Goal: Task Accomplishment & Management: Manage account settings

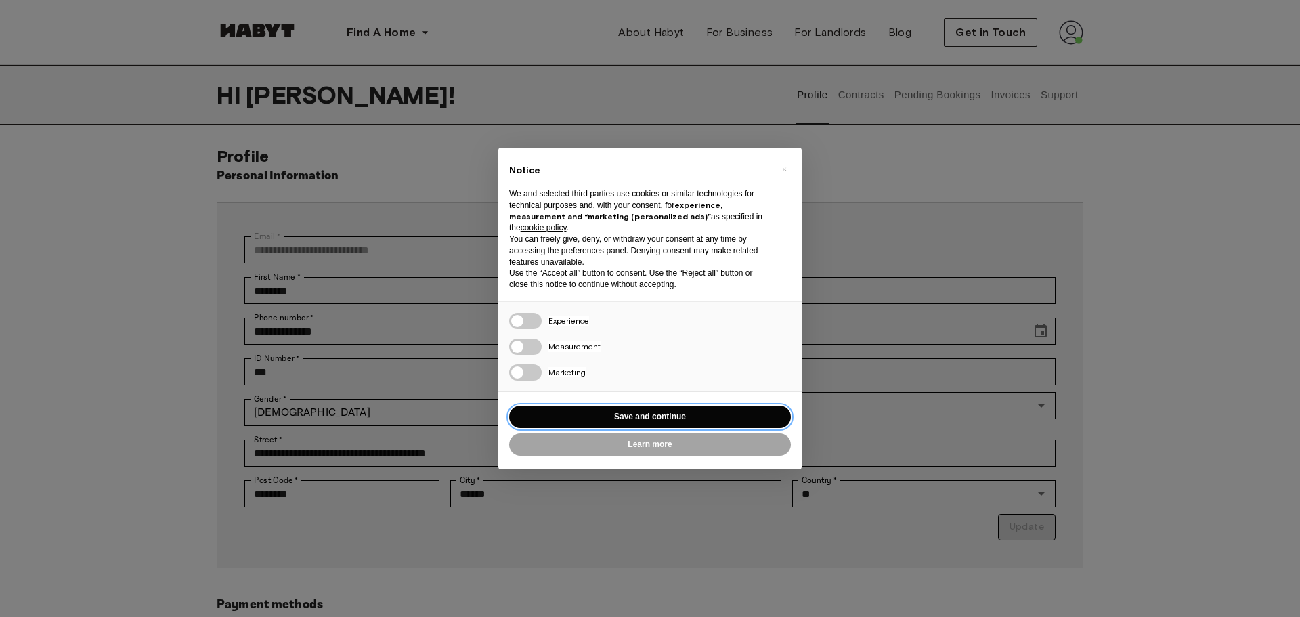
click at [684, 414] on button "Save and continue" at bounding box center [650, 417] width 282 height 22
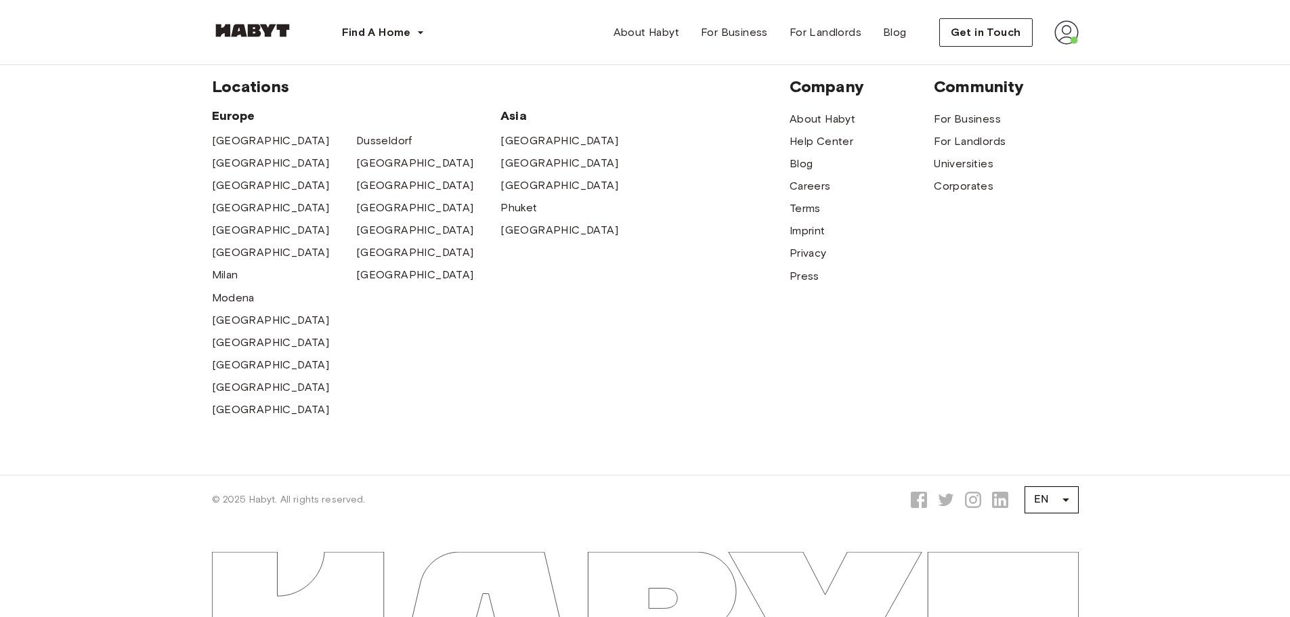
scroll to position [722, 0]
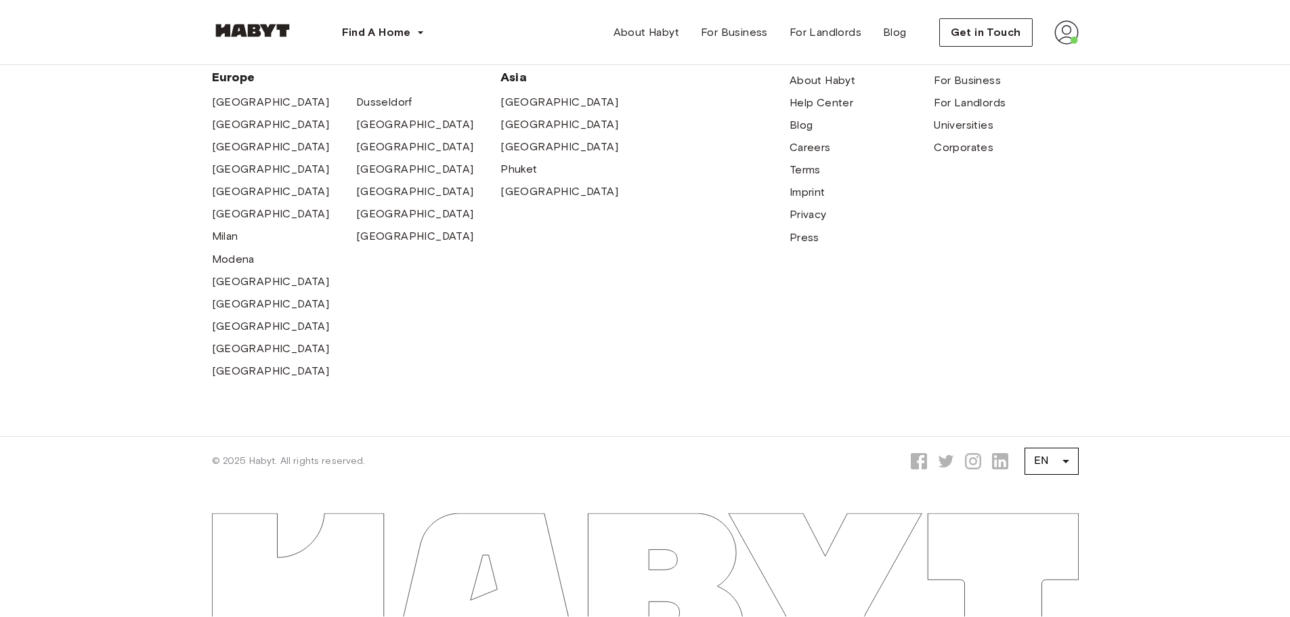
click at [1064, 24] on img at bounding box center [1066, 32] width 24 height 24
drag, startPoint x: 1029, startPoint y: 52, endPoint x: 1024, endPoint y: 57, distance: 7.2
click at [1029, 53] on div "Profile Log out" at bounding box center [1041, 44] width 74 height 17
click at [1067, 38] on img at bounding box center [1066, 32] width 24 height 24
click at [1037, 53] on span "Profile" at bounding box center [1021, 45] width 34 height 16
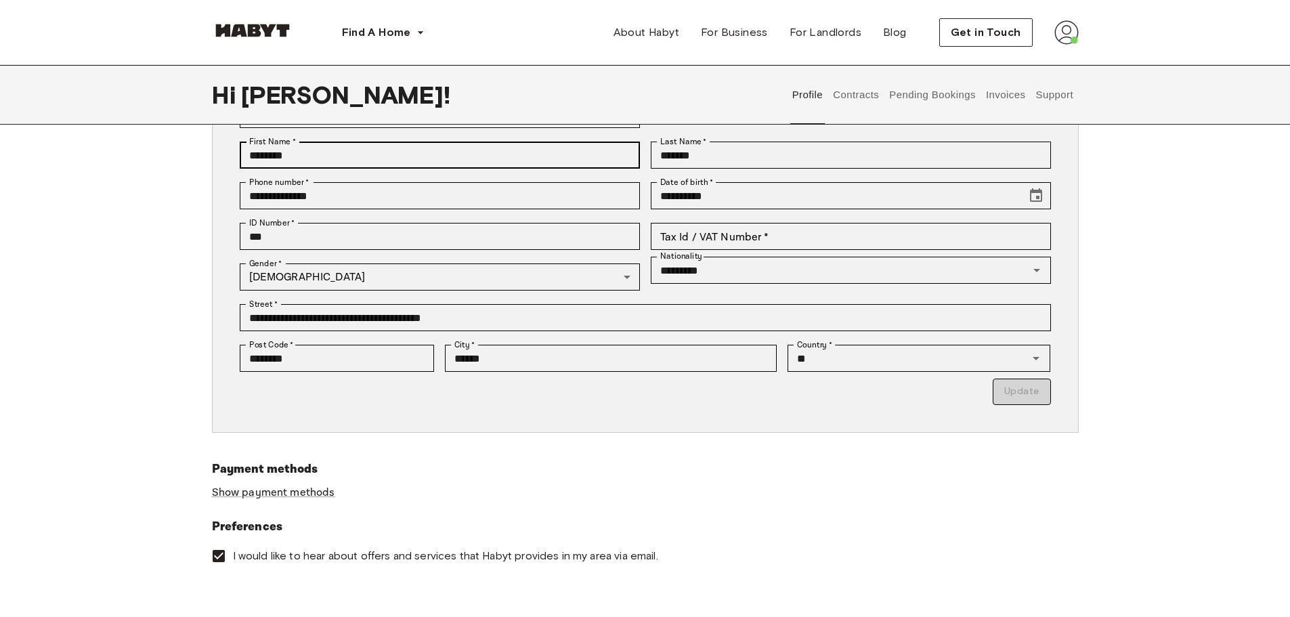
scroll to position [0, 0]
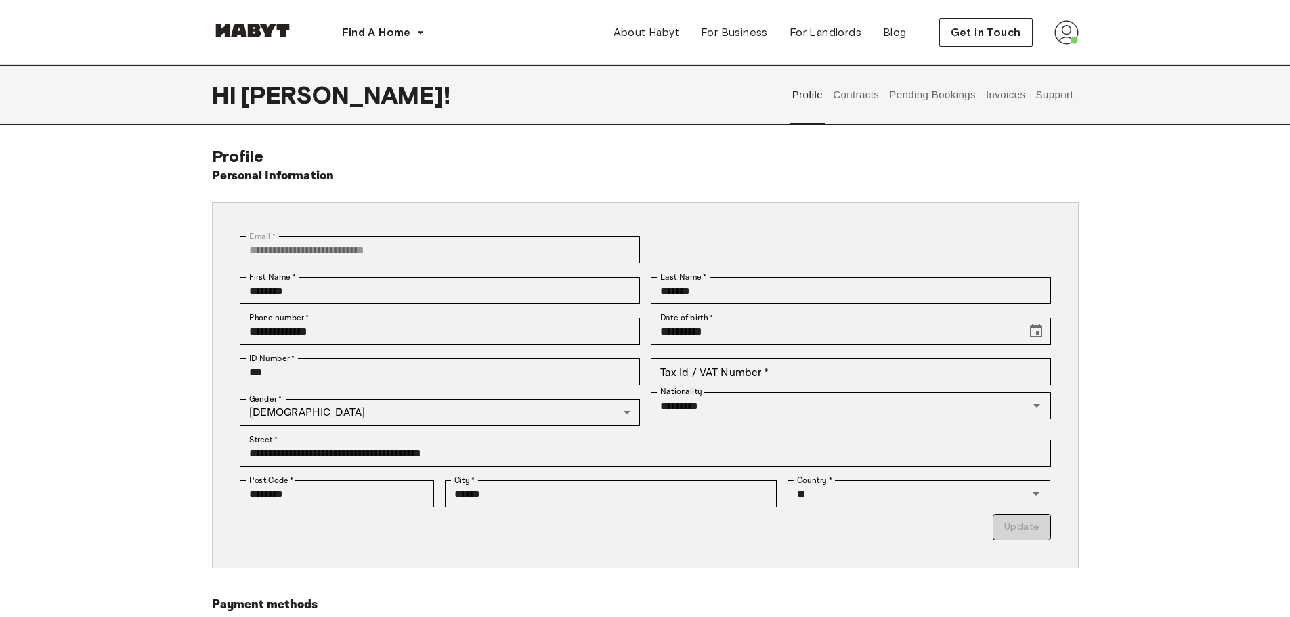
click at [258, 28] on img at bounding box center [252, 31] width 81 height 14
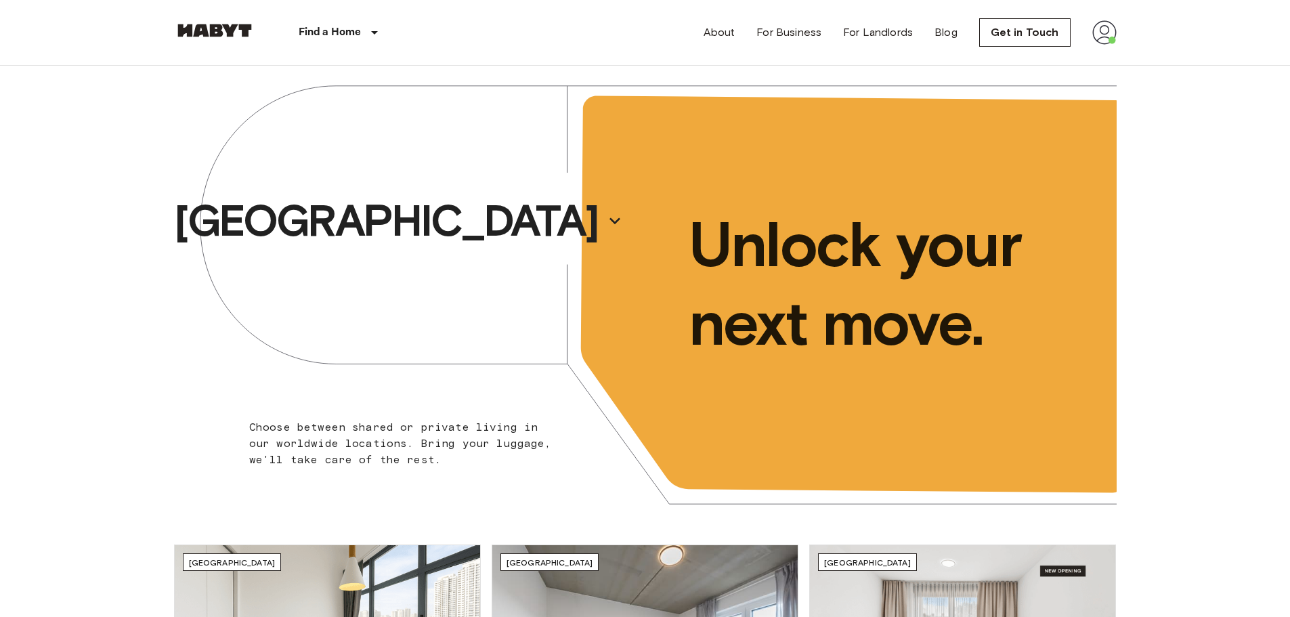
click at [1111, 34] on img at bounding box center [1104, 32] width 24 height 24
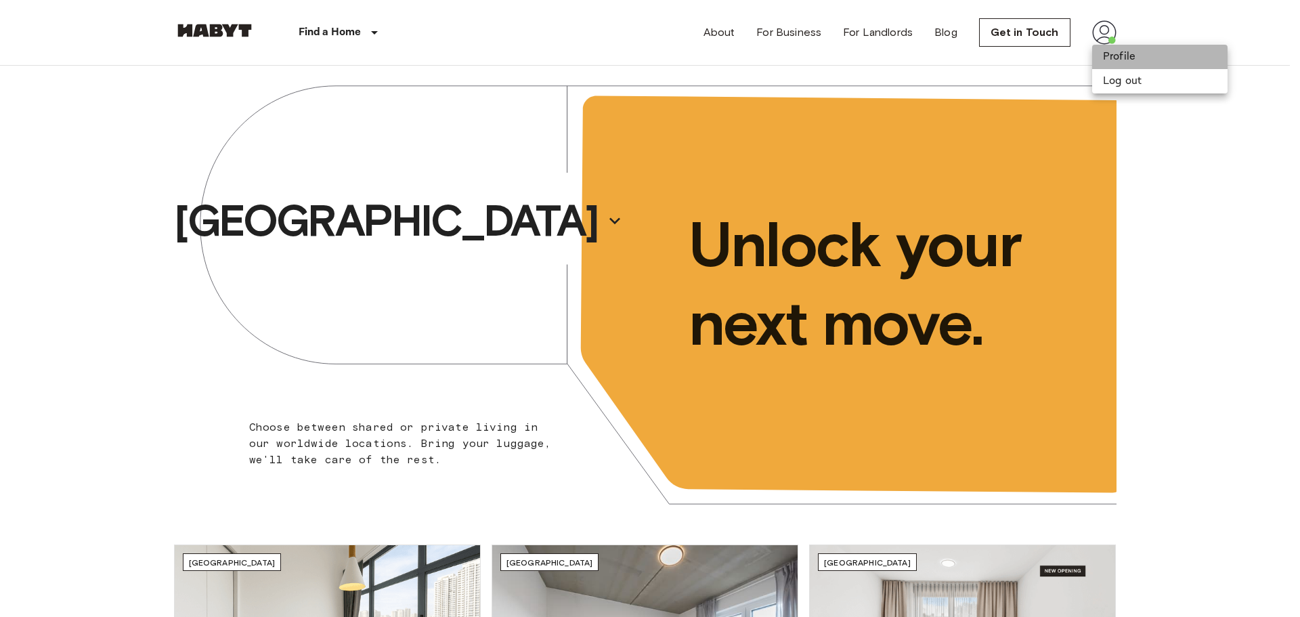
click at [1113, 54] on li "Profile" at bounding box center [1159, 57] width 135 height 24
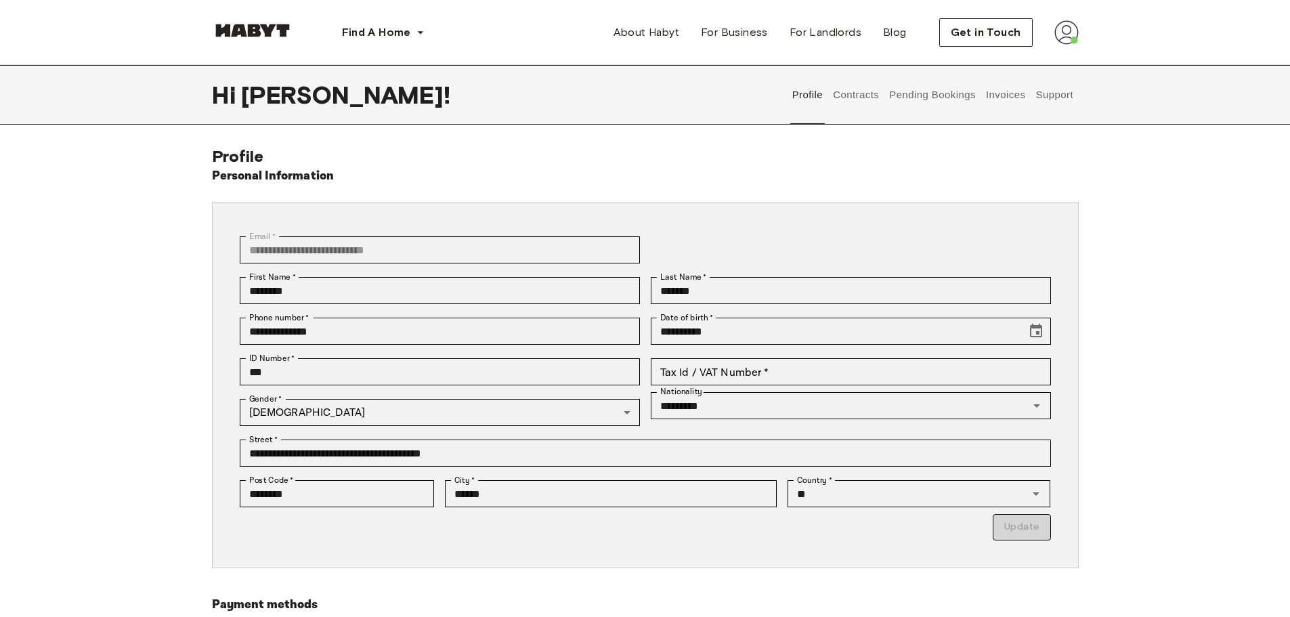
click at [861, 91] on button "Contracts" at bounding box center [856, 95] width 49 height 60
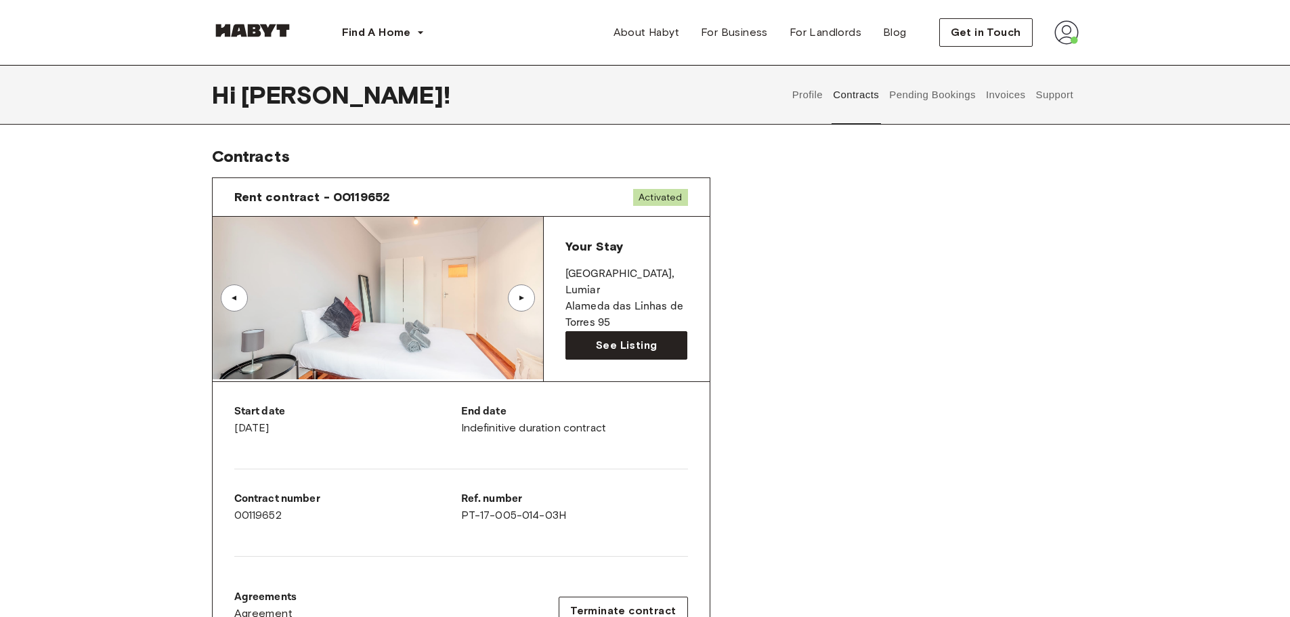
click at [516, 288] on div "▲" at bounding box center [521, 297] width 27 height 27
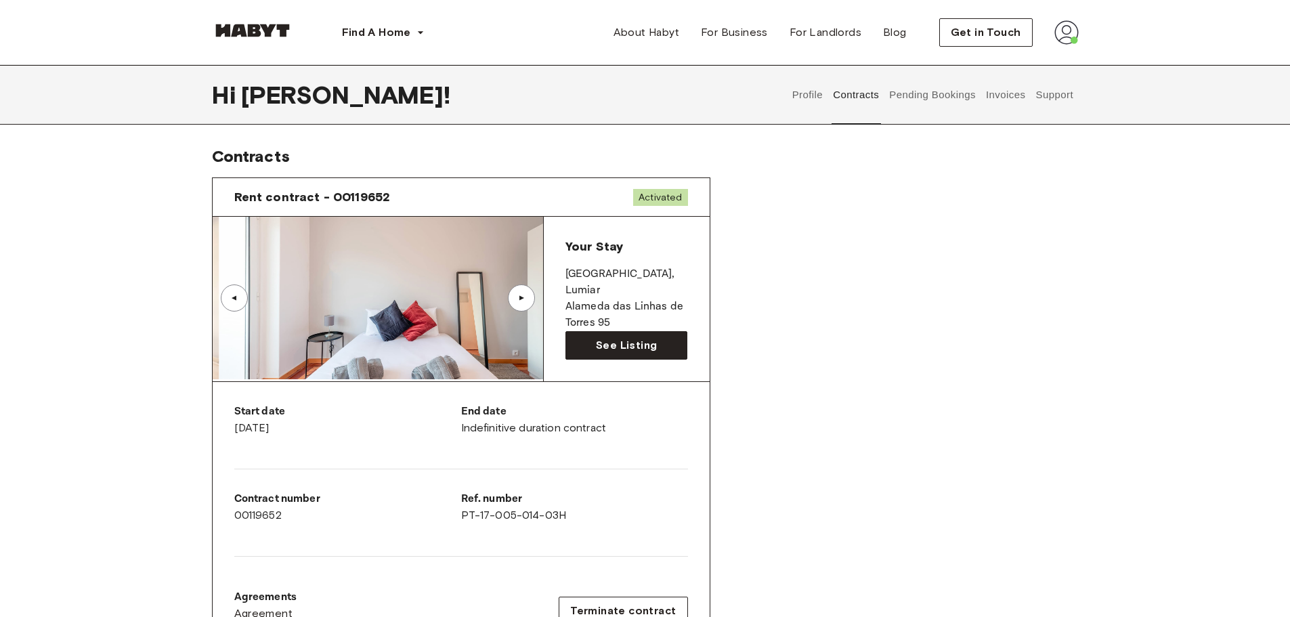
click at [517, 292] on div "▲" at bounding box center [521, 297] width 27 height 27
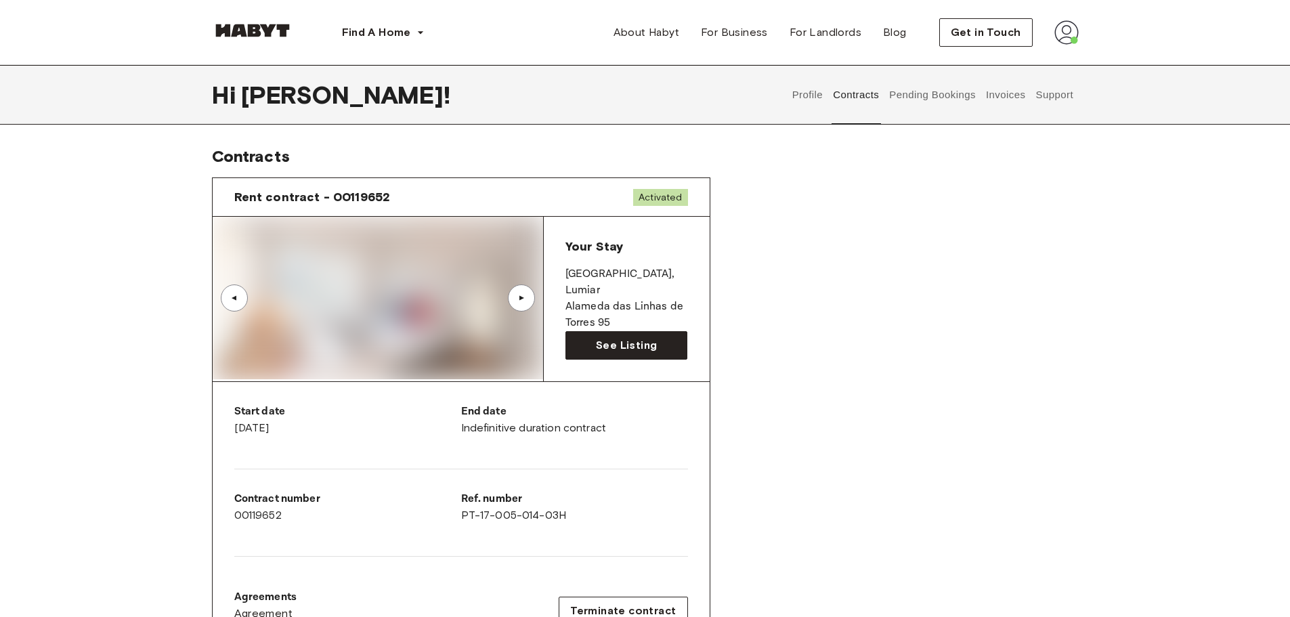
click at [518, 297] on div "▲" at bounding box center [522, 298] width 14 height 8
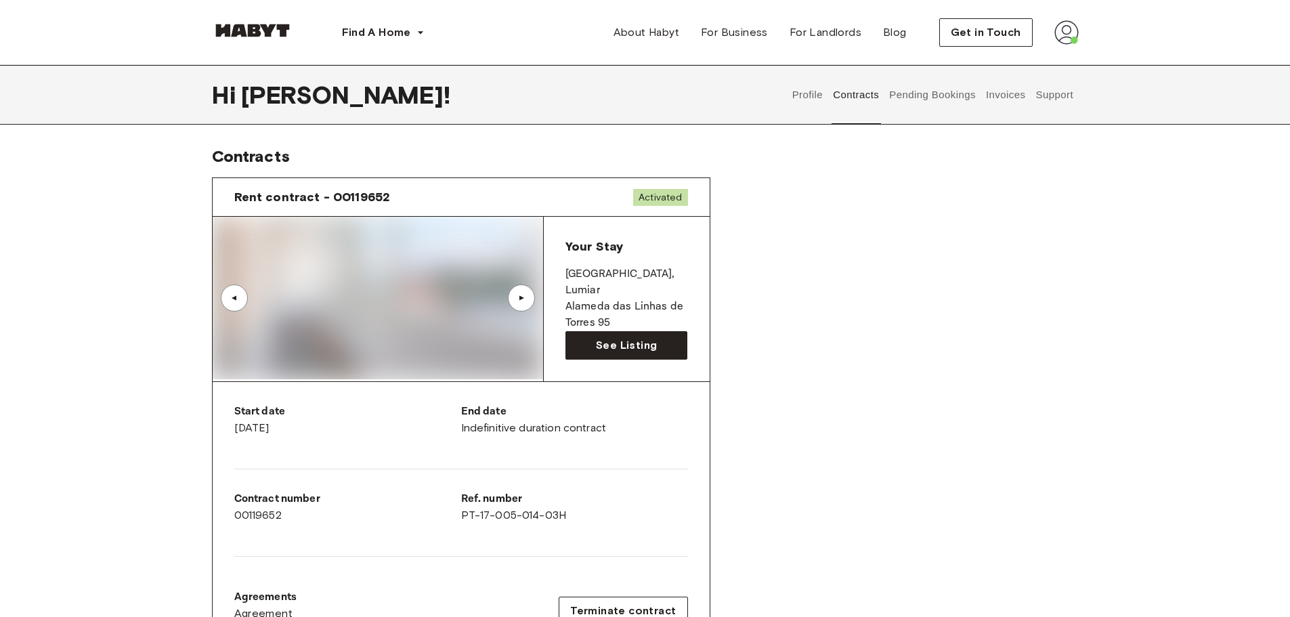
click at [247, 299] on div "▲" at bounding box center [234, 297] width 27 height 27
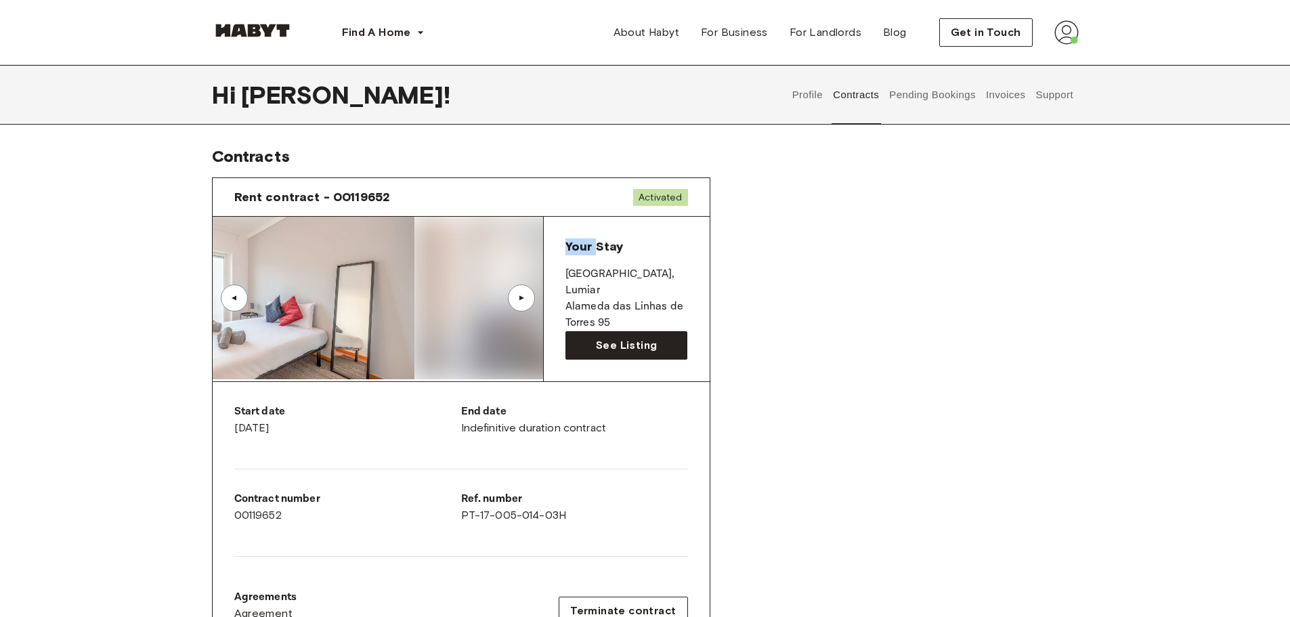
click at [247, 299] on div "▲" at bounding box center [234, 297] width 27 height 27
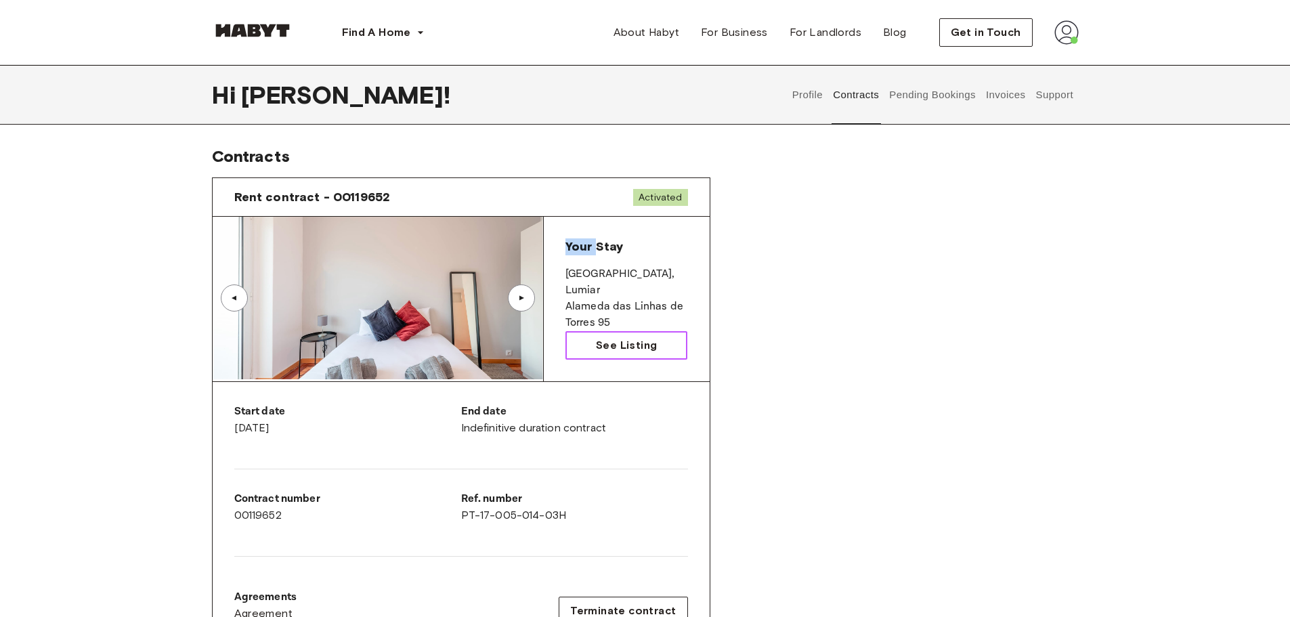
click at [637, 349] on span "See Listing" at bounding box center [626, 345] width 61 height 16
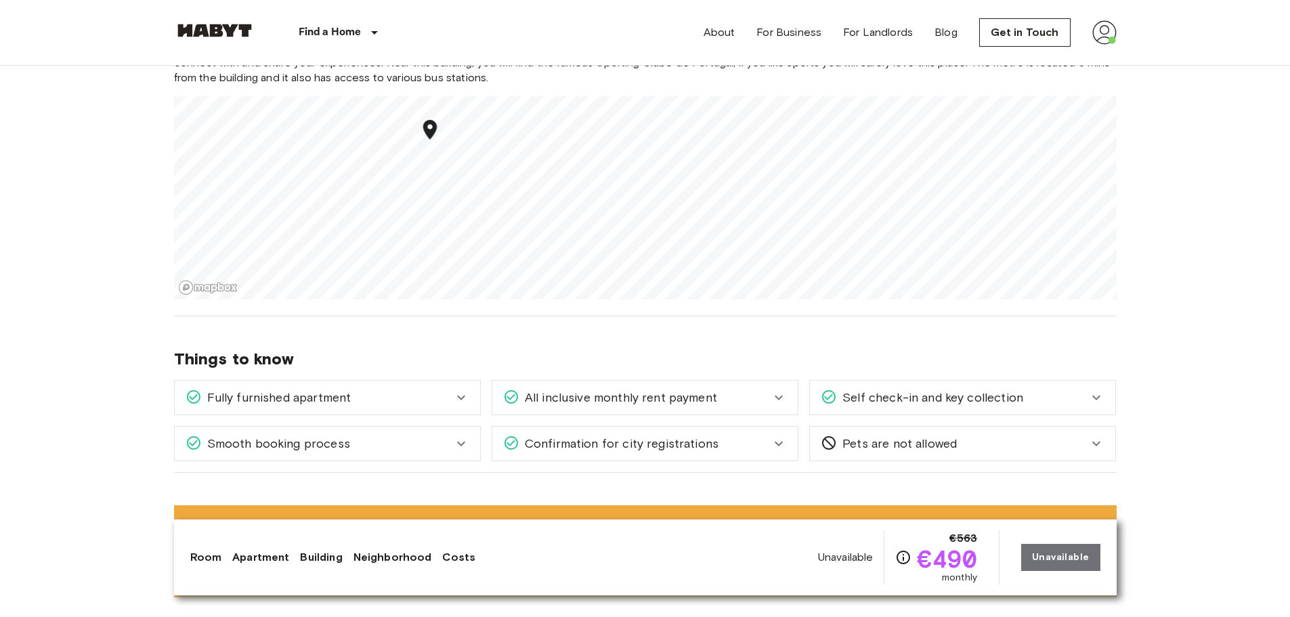
scroll to position [1219, 0]
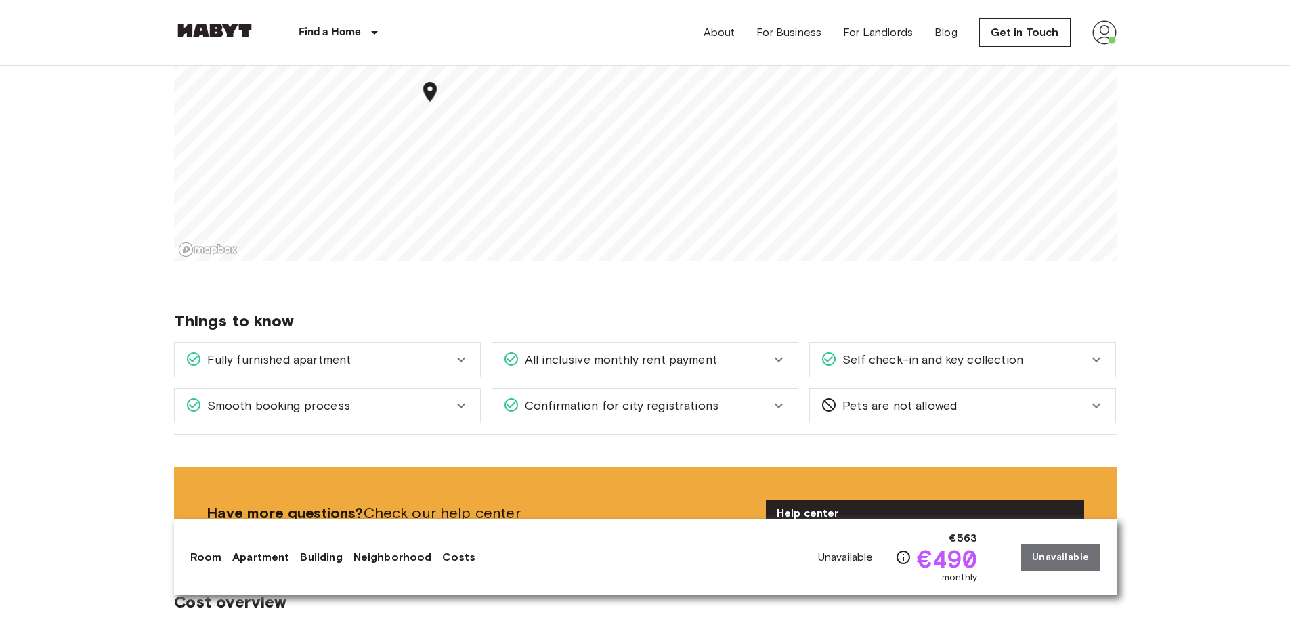
click at [458, 366] on icon at bounding box center [461, 359] width 16 height 16
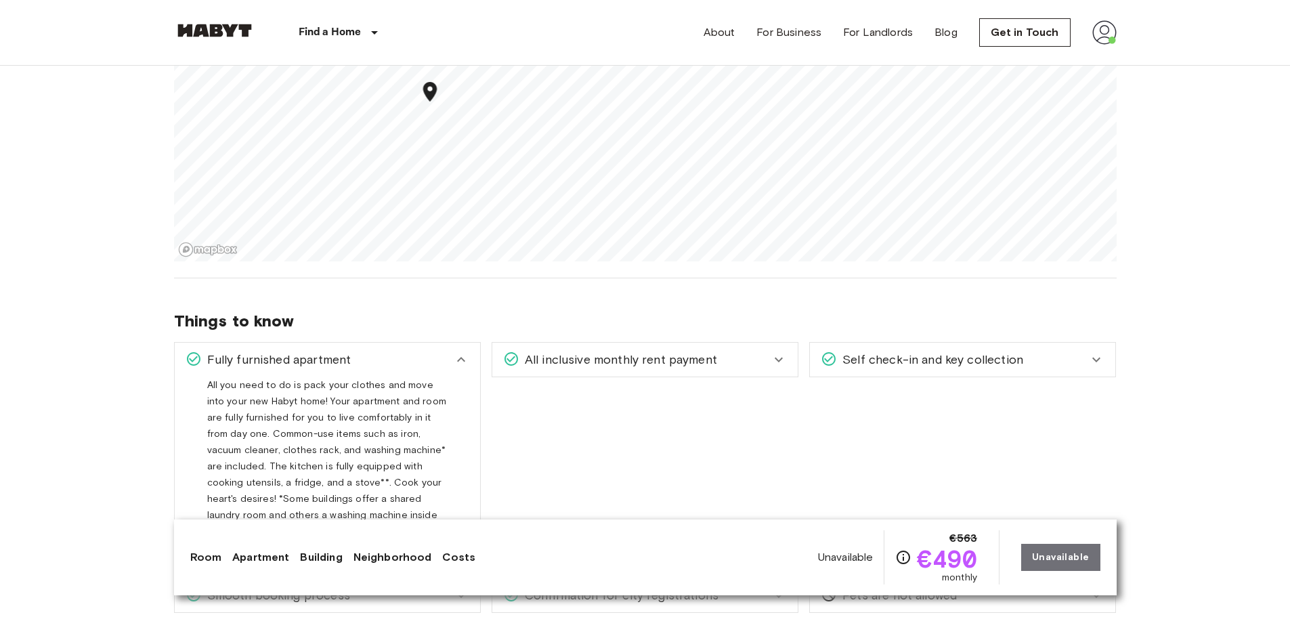
click at [459, 366] on icon at bounding box center [461, 359] width 16 height 16
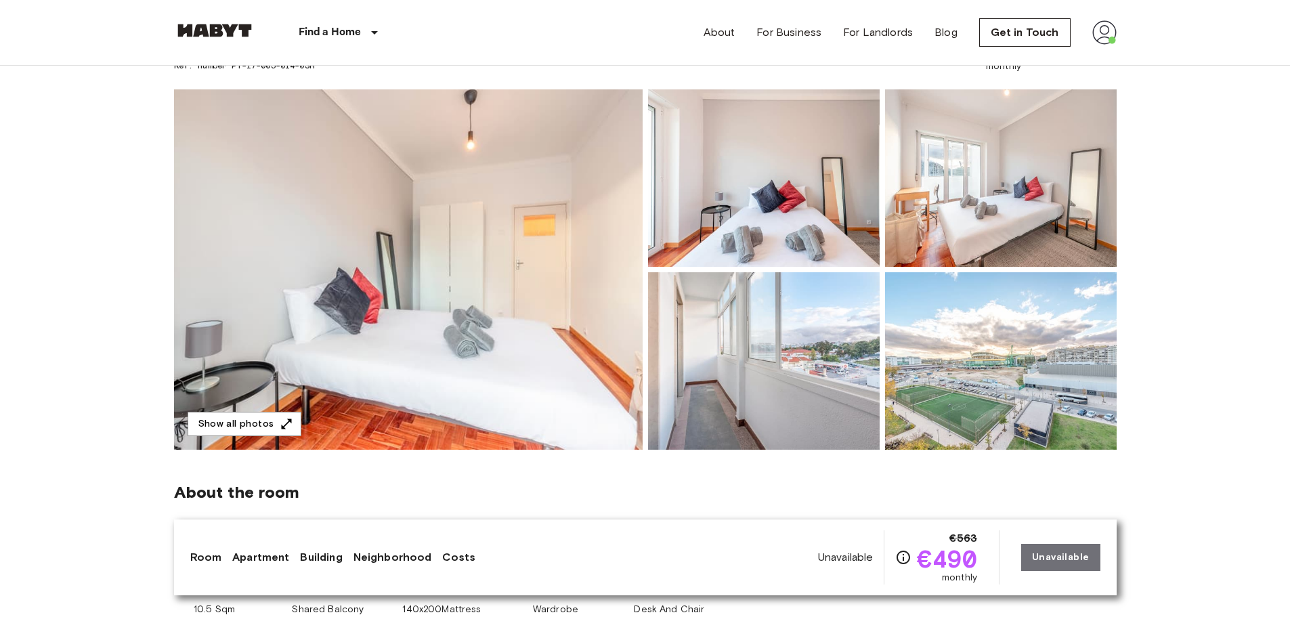
scroll to position [0, 0]
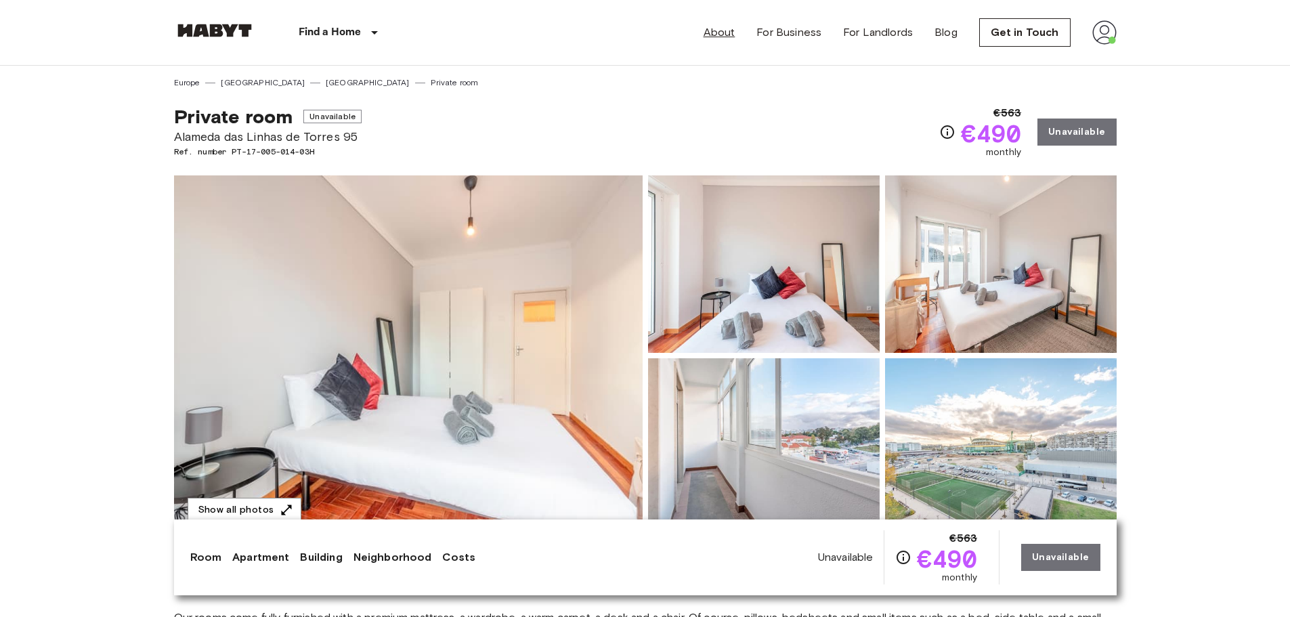
click at [734, 37] on link "About" at bounding box center [720, 32] width 32 height 16
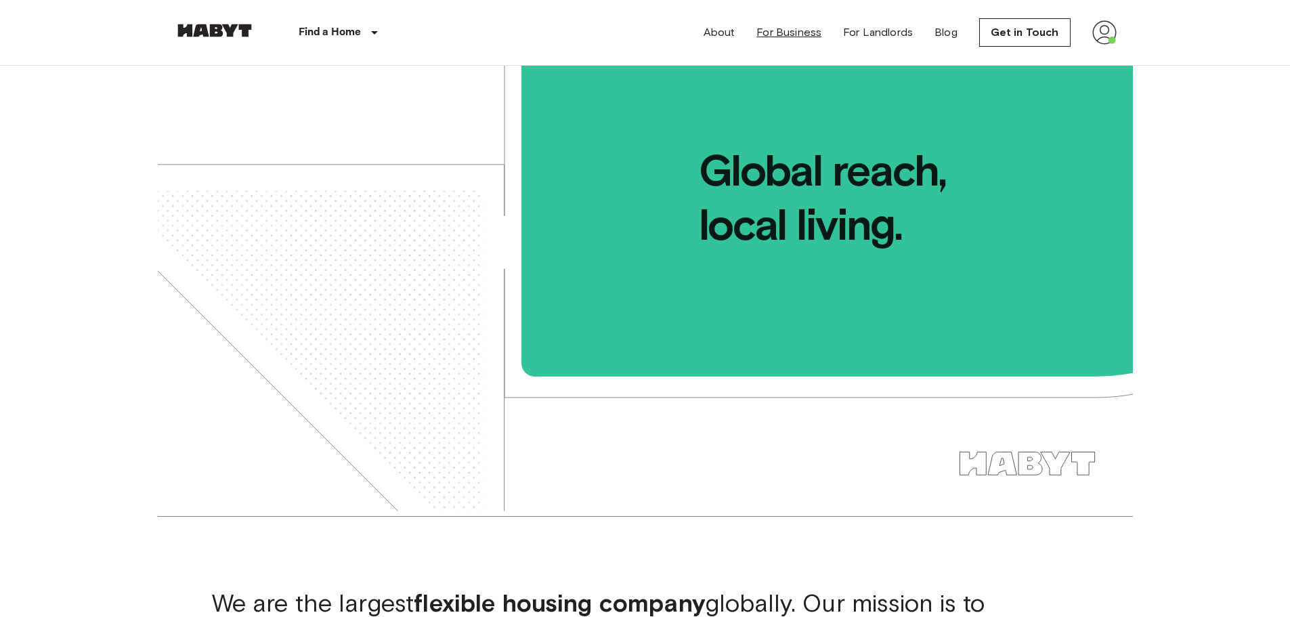
click at [798, 33] on link "For Business" at bounding box center [788, 32] width 65 height 16
click at [1096, 31] on img at bounding box center [1104, 32] width 24 height 24
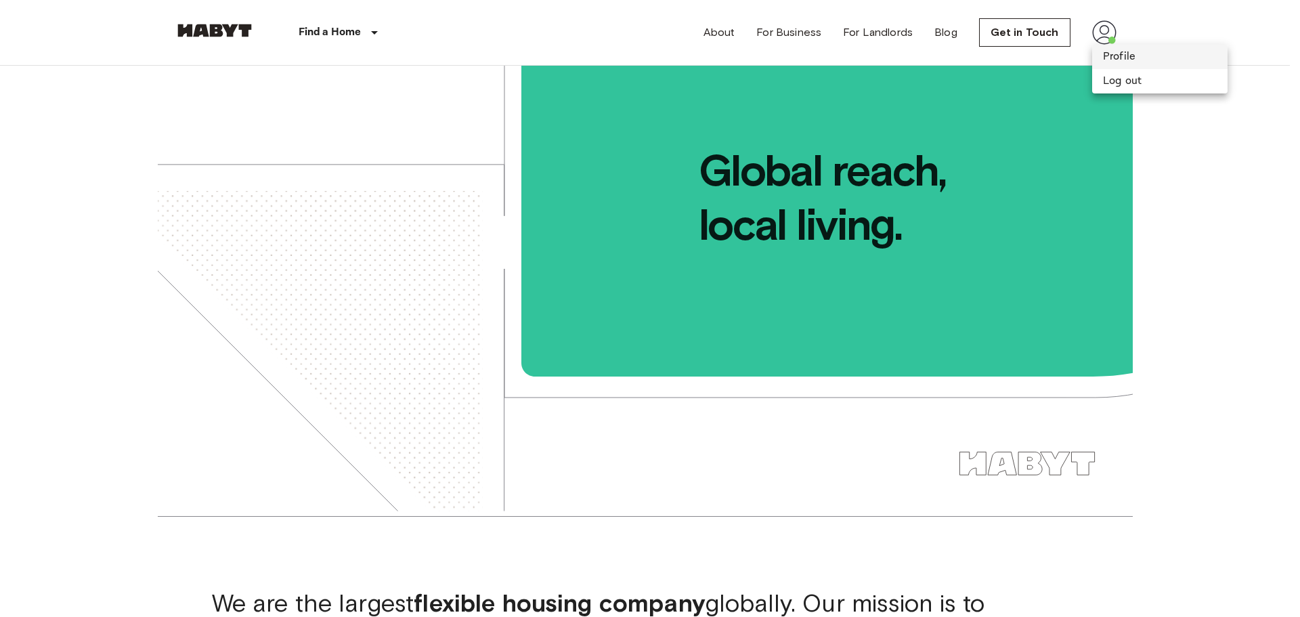
click at [1113, 58] on li "Profile" at bounding box center [1159, 57] width 135 height 24
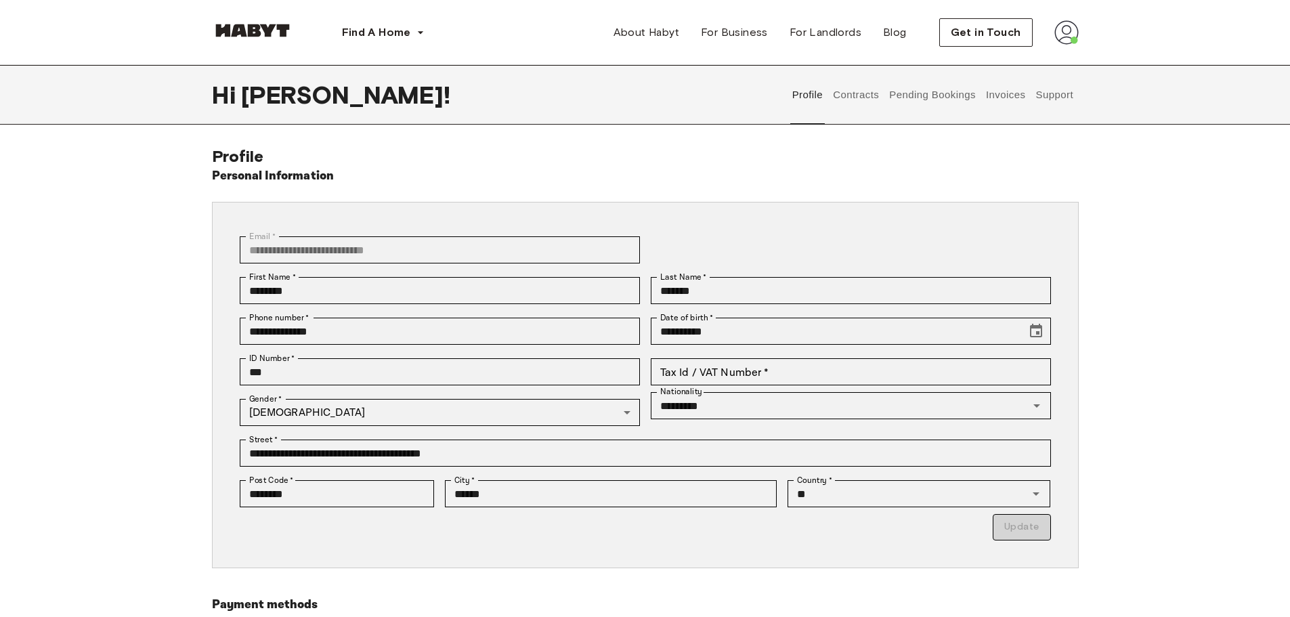
click at [879, 102] on button "Contracts" at bounding box center [856, 95] width 49 height 60
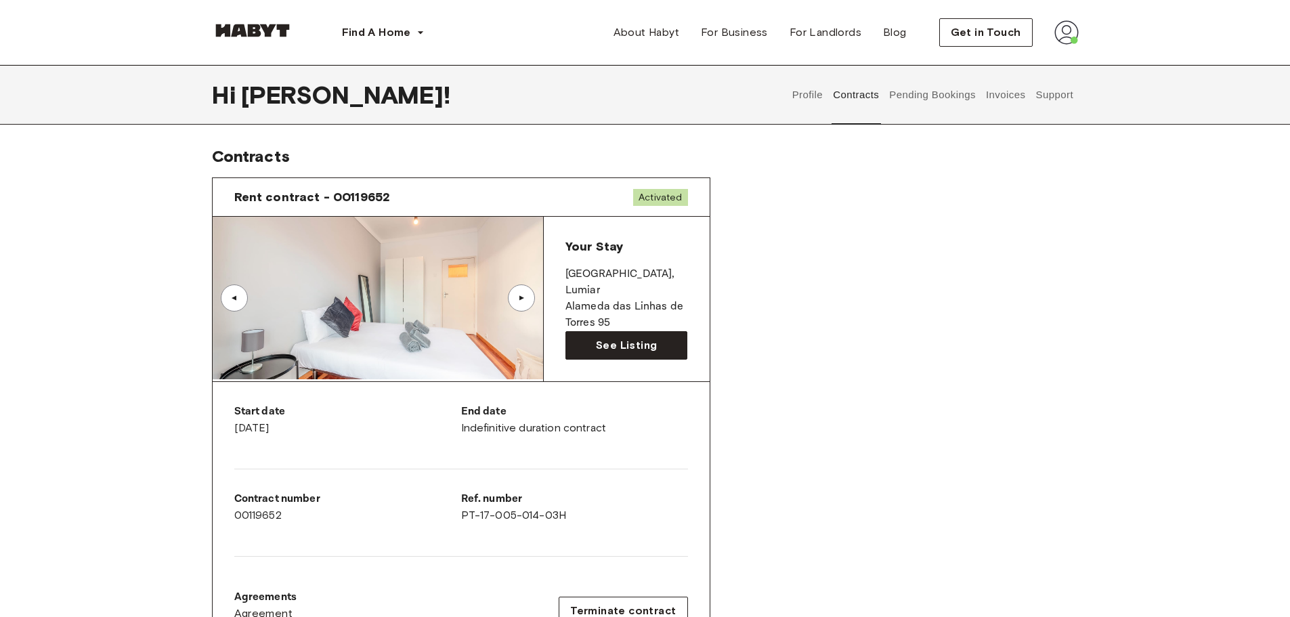
click at [951, 108] on button "Pending Bookings" at bounding box center [933, 95] width 90 height 60
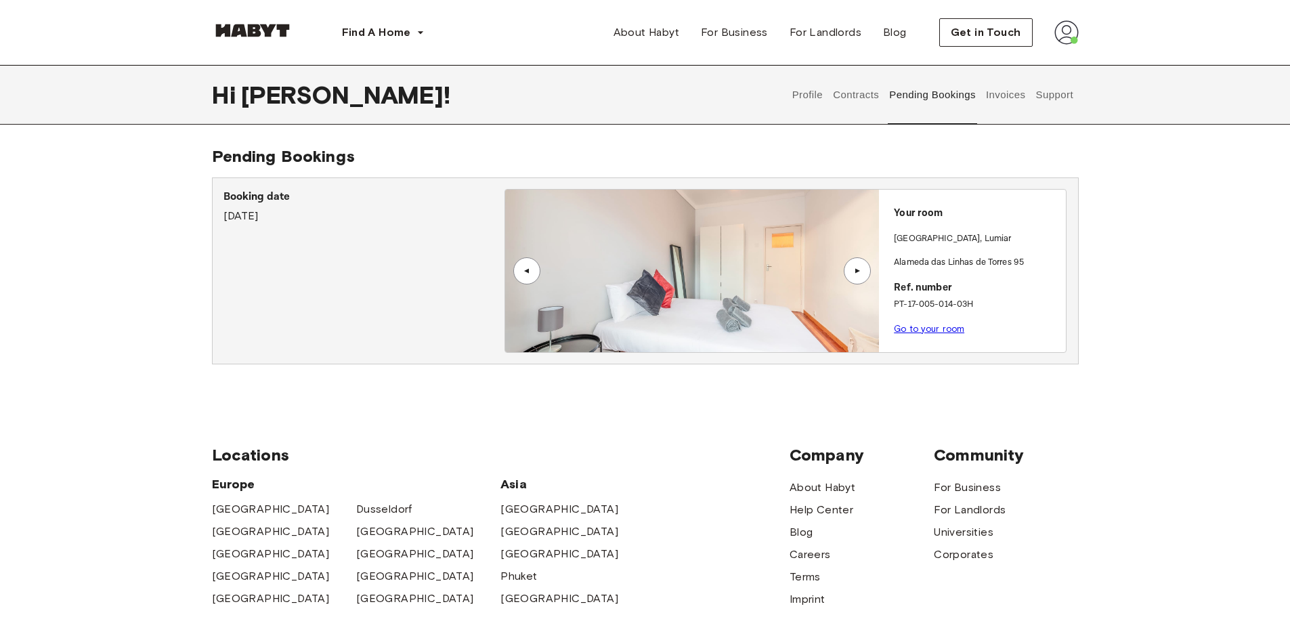
click at [1001, 100] on button "Invoices" at bounding box center [1005, 95] width 43 height 60
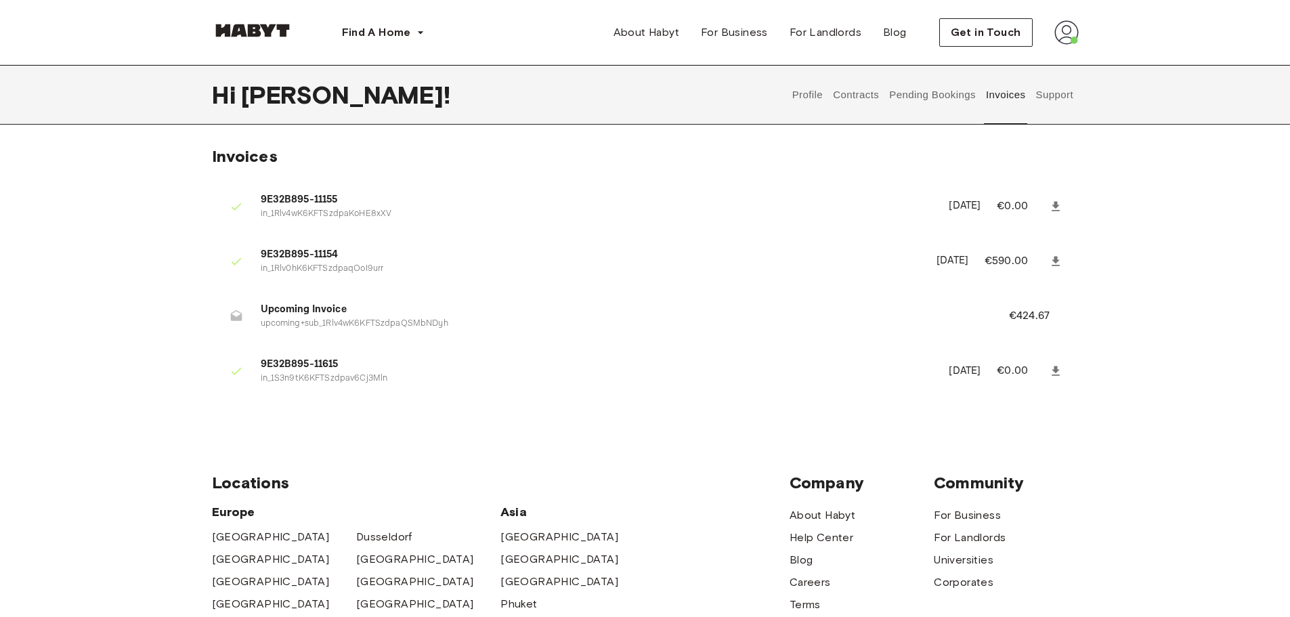
click at [1058, 106] on button "Support" at bounding box center [1054, 95] width 41 height 60
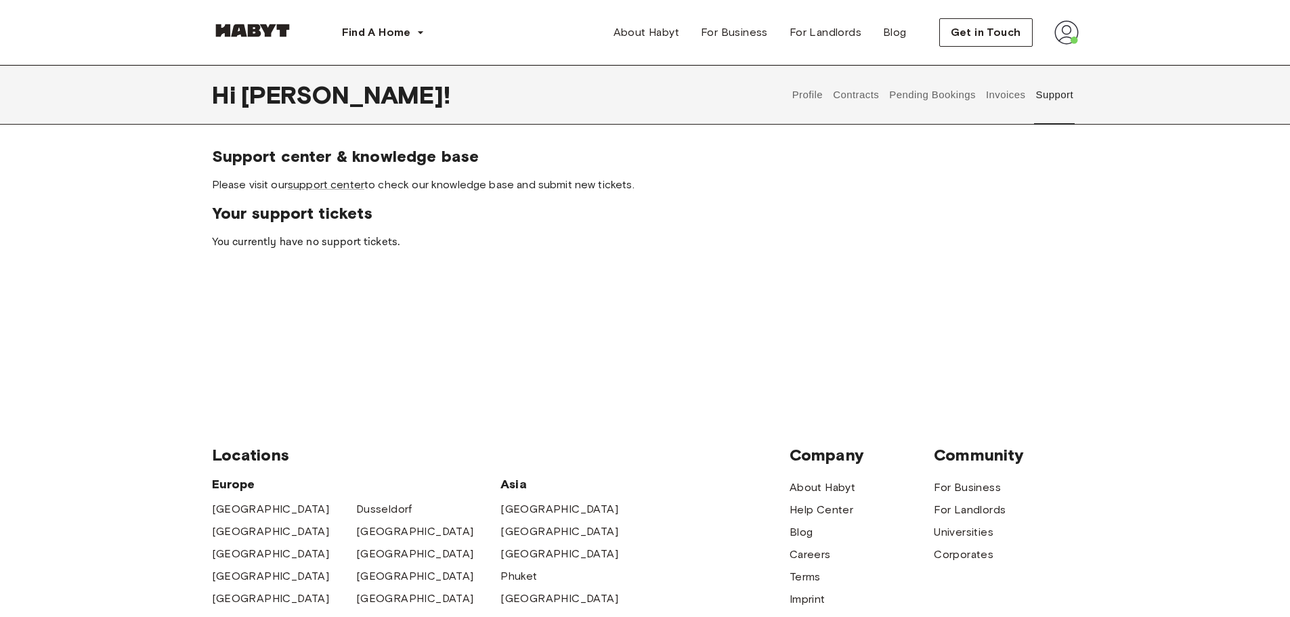
click at [999, 87] on button "Invoices" at bounding box center [1005, 95] width 43 height 60
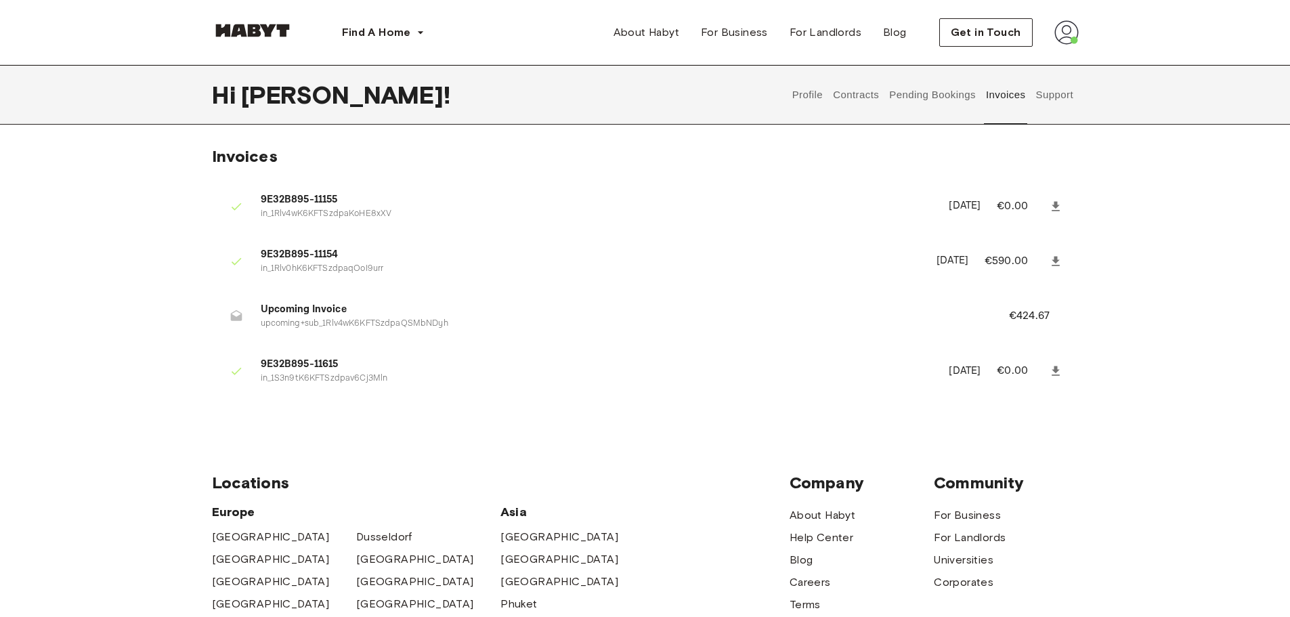
click at [917, 98] on button "Pending Bookings" at bounding box center [933, 95] width 90 height 60
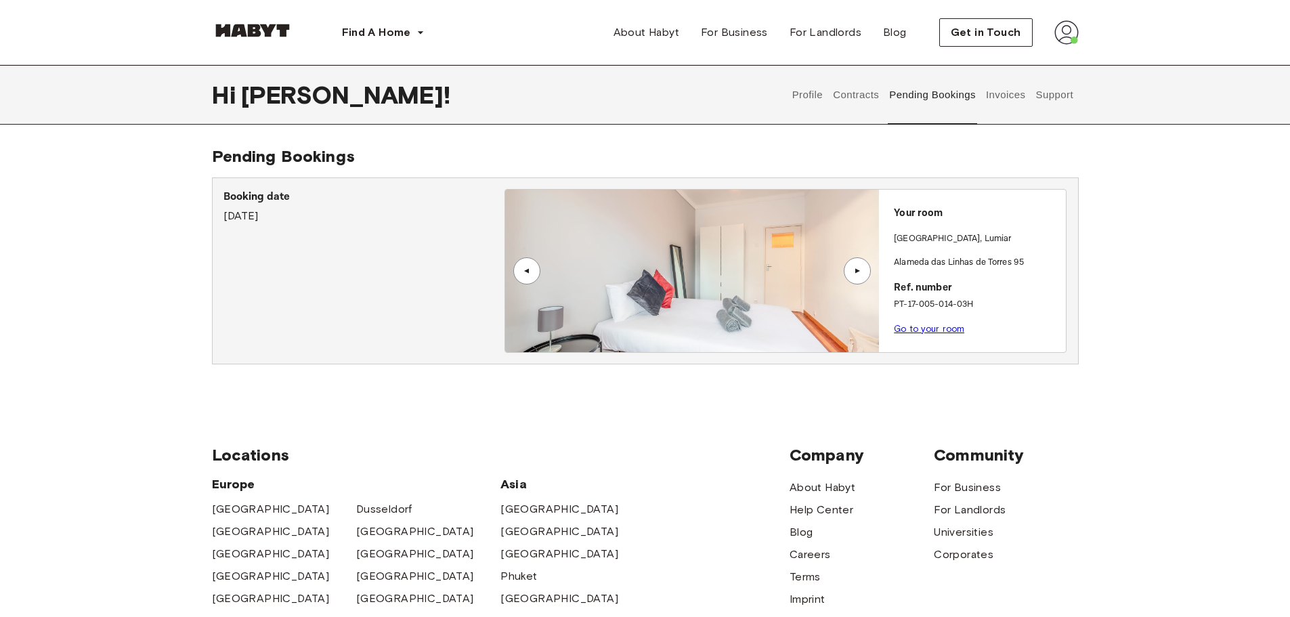
click at [859, 100] on button "Contracts" at bounding box center [856, 95] width 49 height 60
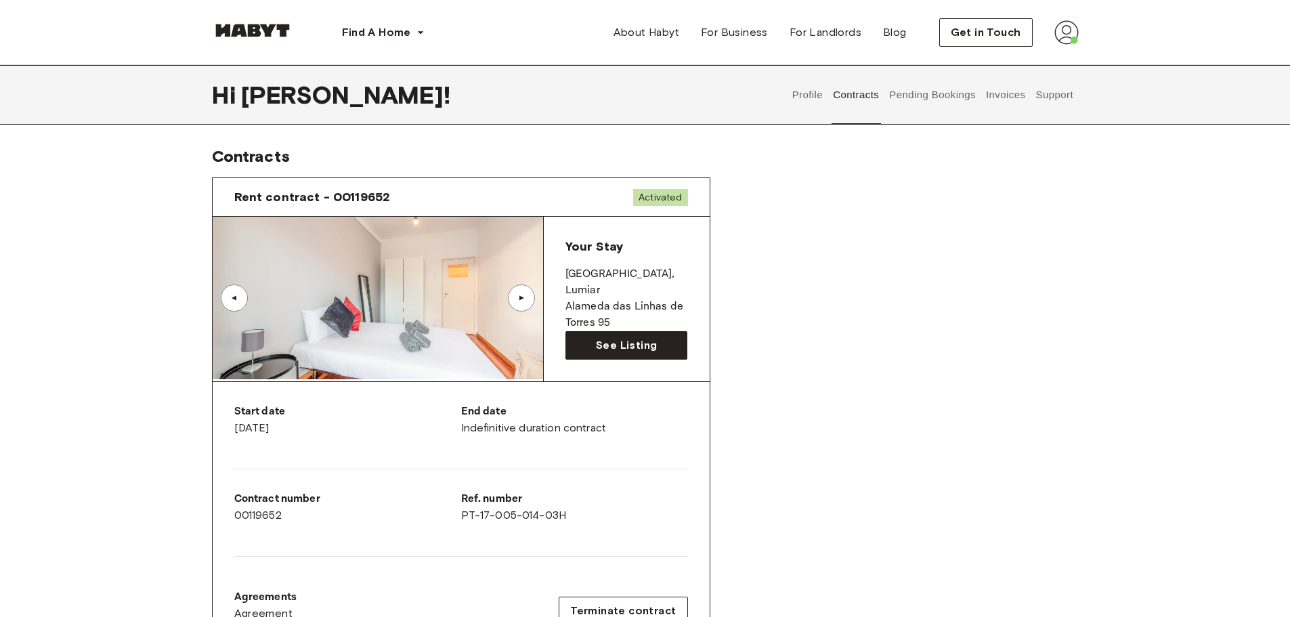
click at [807, 89] on button "Profile" at bounding box center [807, 95] width 35 height 60
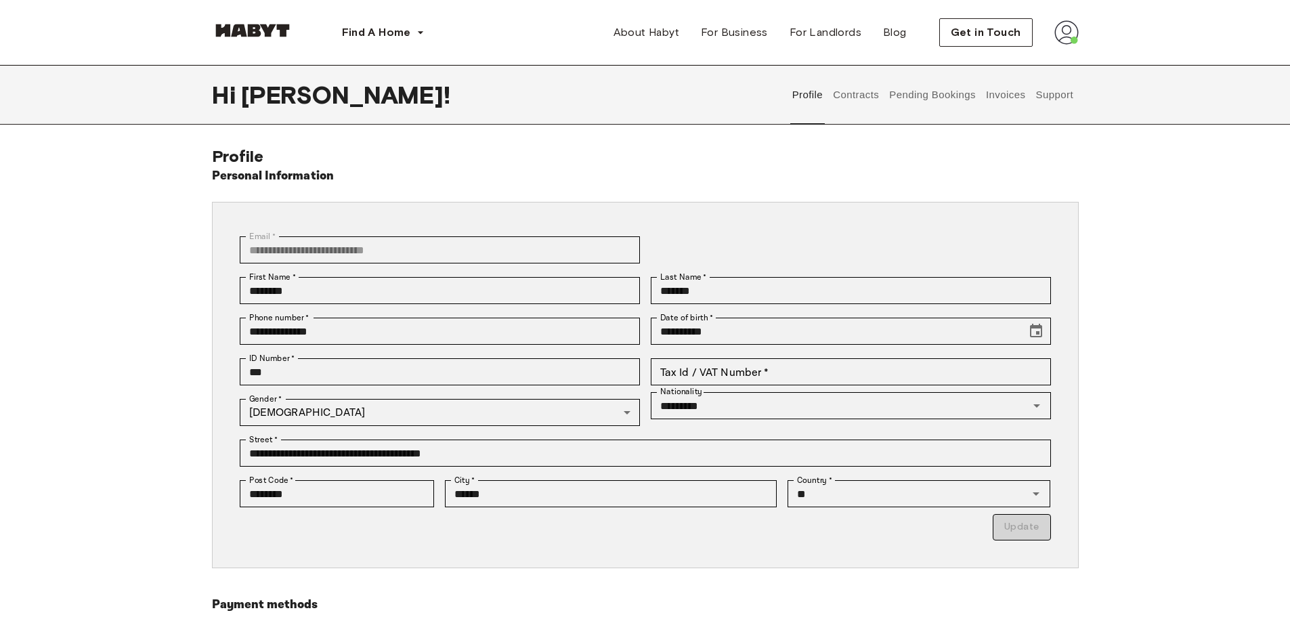
click at [846, 89] on button "Contracts" at bounding box center [856, 95] width 49 height 60
